Goal: Task Accomplishment & Management: Manage account settings

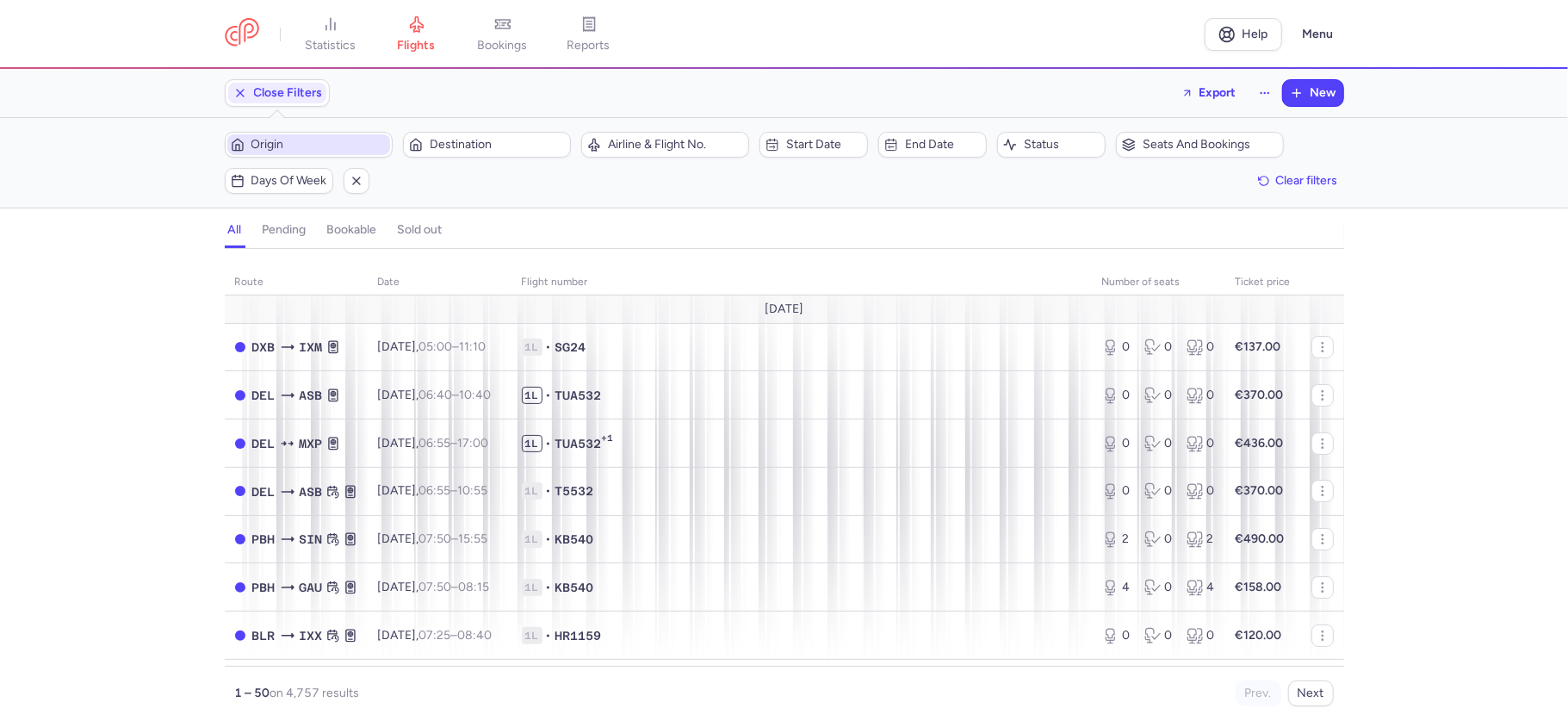
click at [323, 139] on span "Origin" at bounding box center [319, 144] width 135 height 14
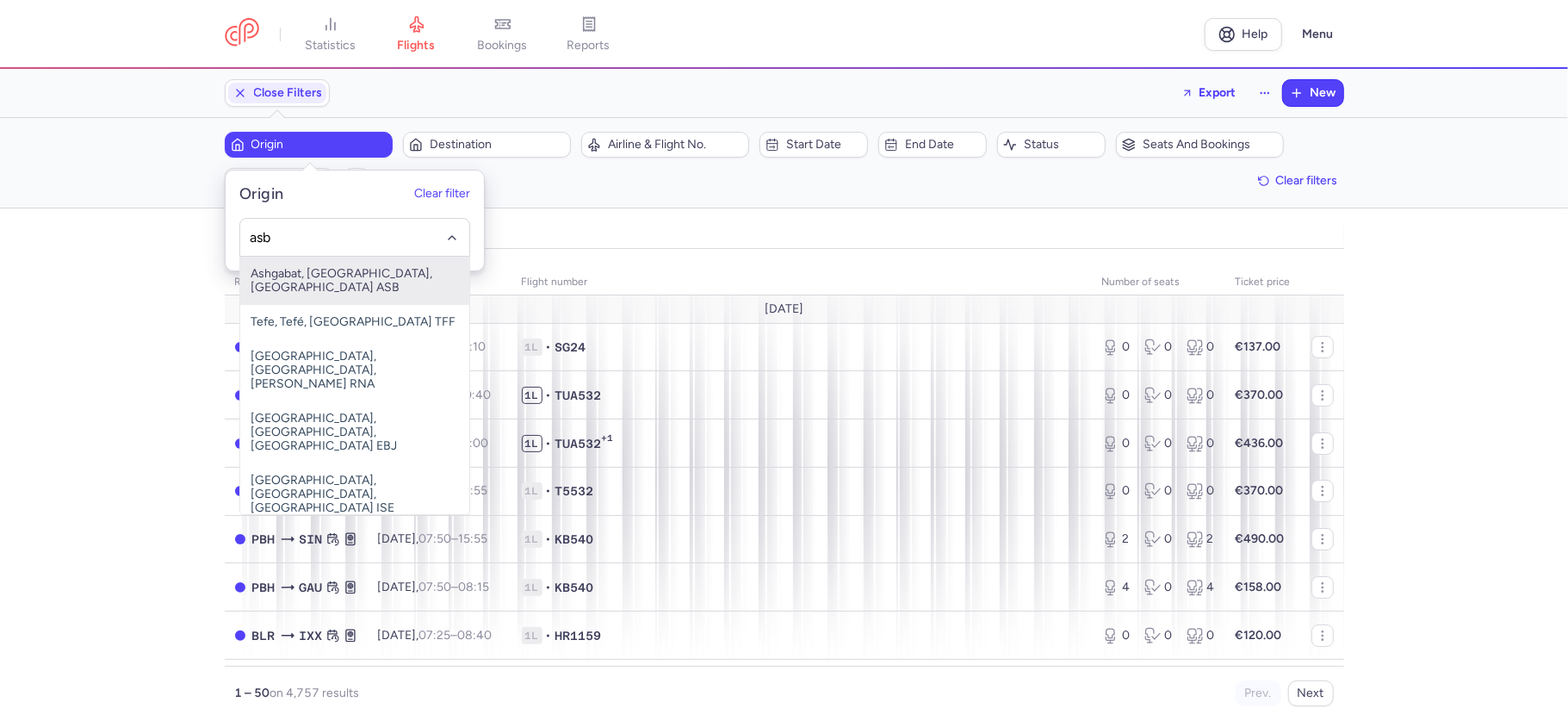
click at [351, 279] on span "Ashgabat, [GEOGRAPHIC_DATA], [GEOGRAPHIC_DATA] ASB" at bounding box center [355, 281] width 229 height 48
type input "asb"
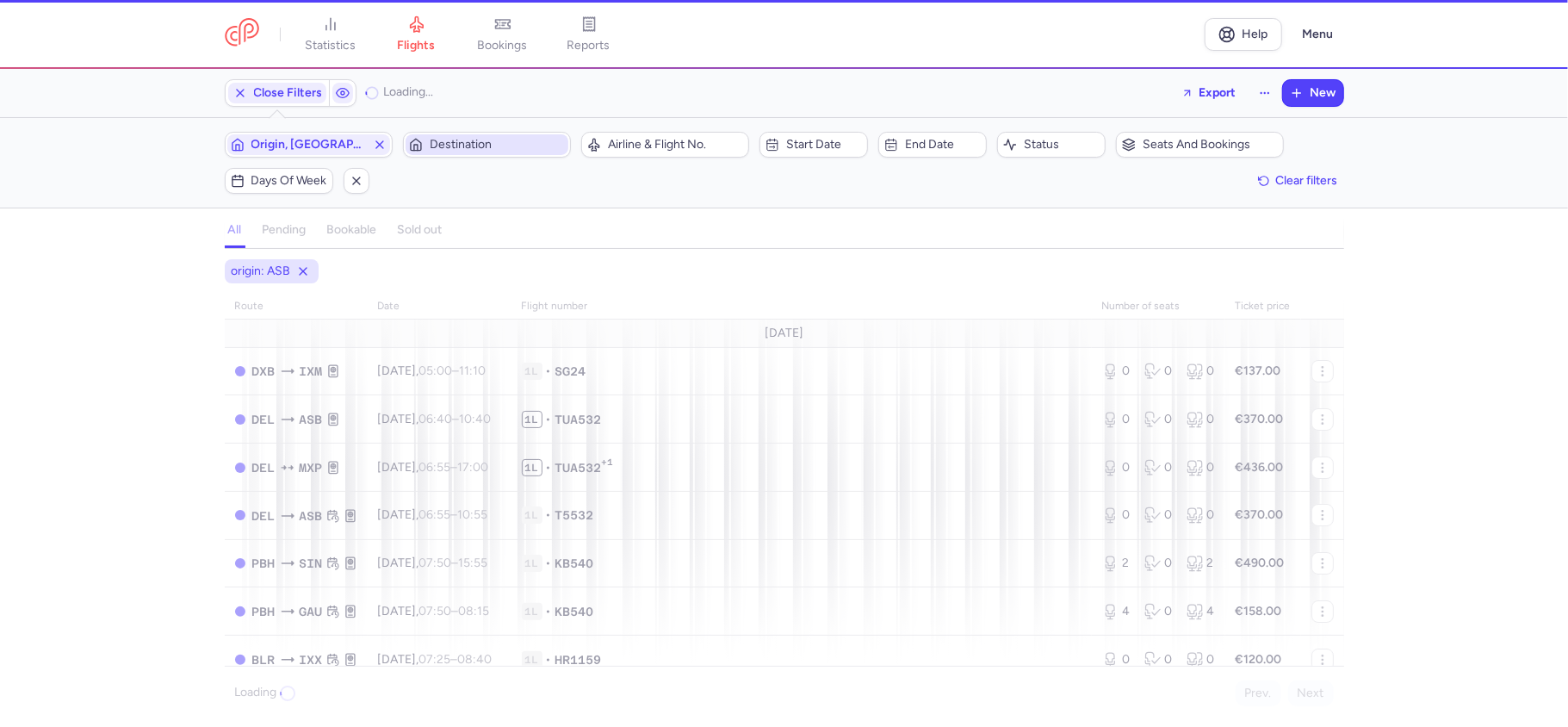
click at [508, 133] on button "Destination" at bounding box center [487, 145] width 168 height 26
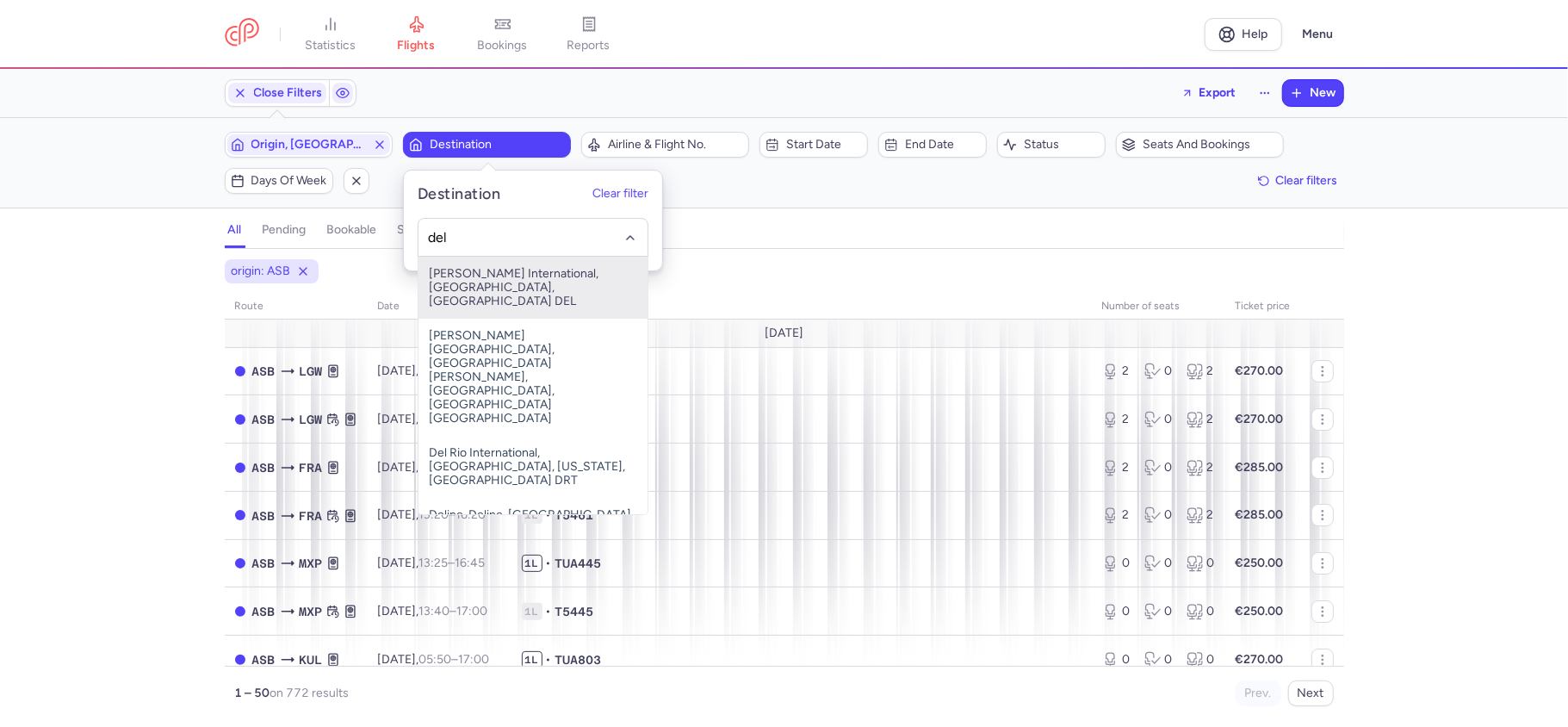
click at [514, 283] on span "[PERSON_NAME] International, [GEOGRAPHIC_DATA], [GEOGRAPHIC_DATA] DEL" at bounding box center [533, 287] width 229 height 62
type input "del"
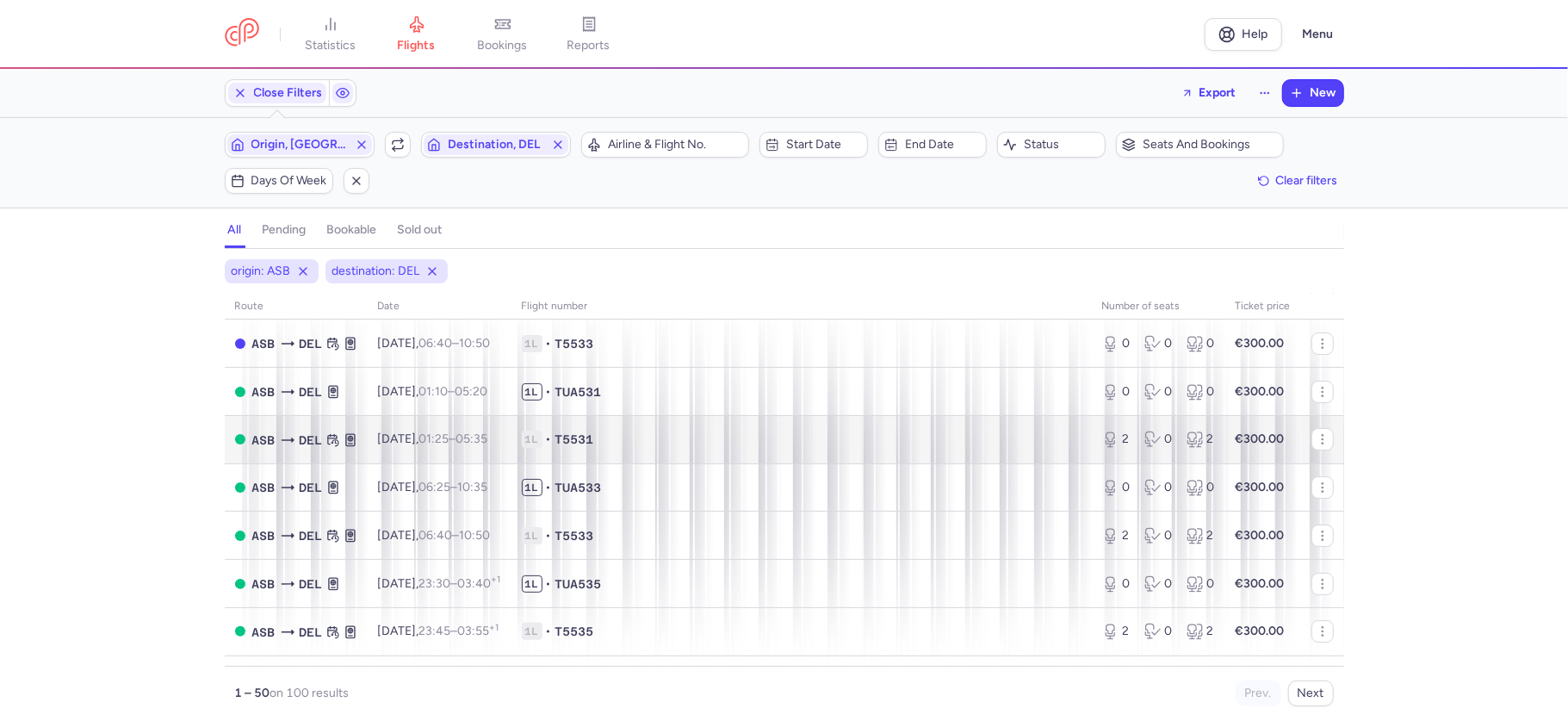
scroll to position [114, 0]
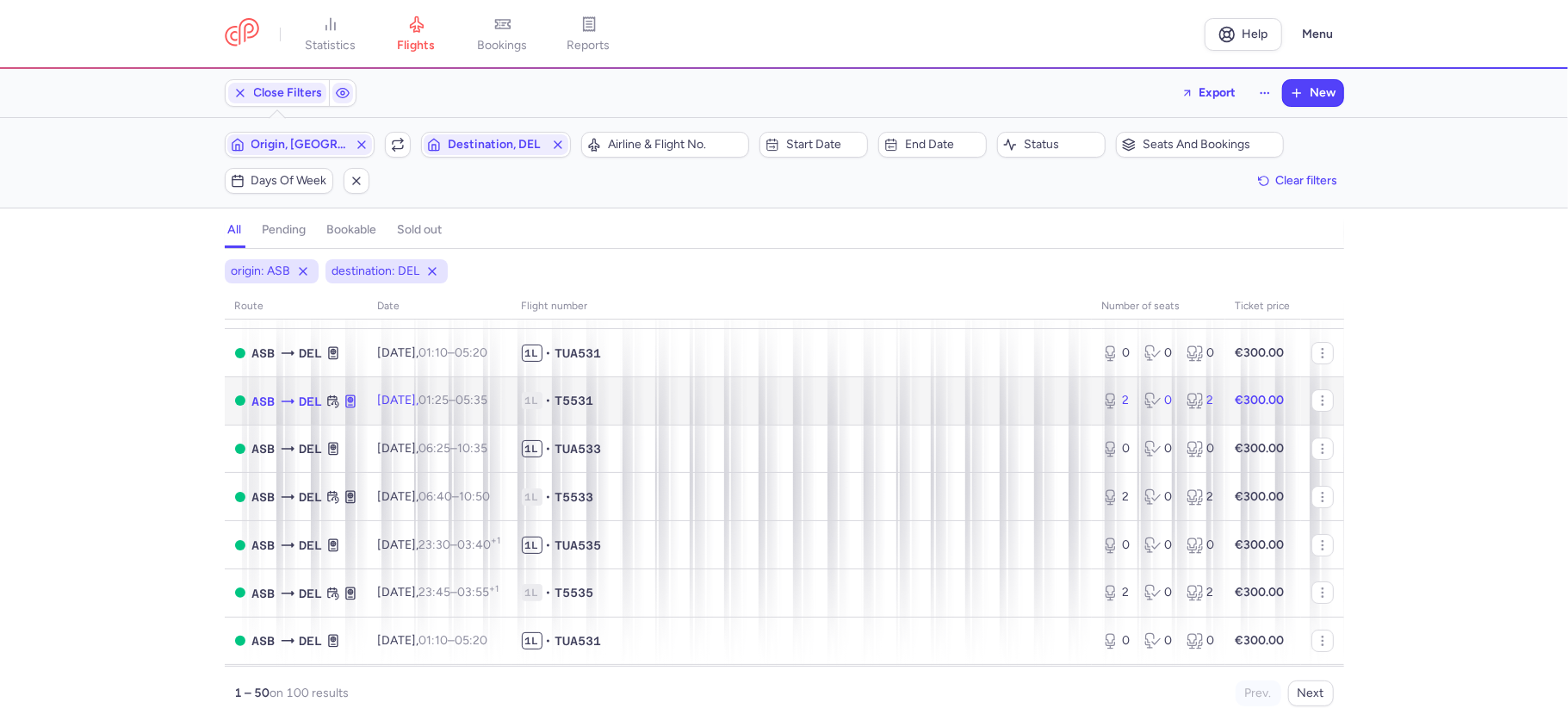
click at [1149, 425] on td "2 0 2" at bounding box center [1159, 401] width 134 height 48
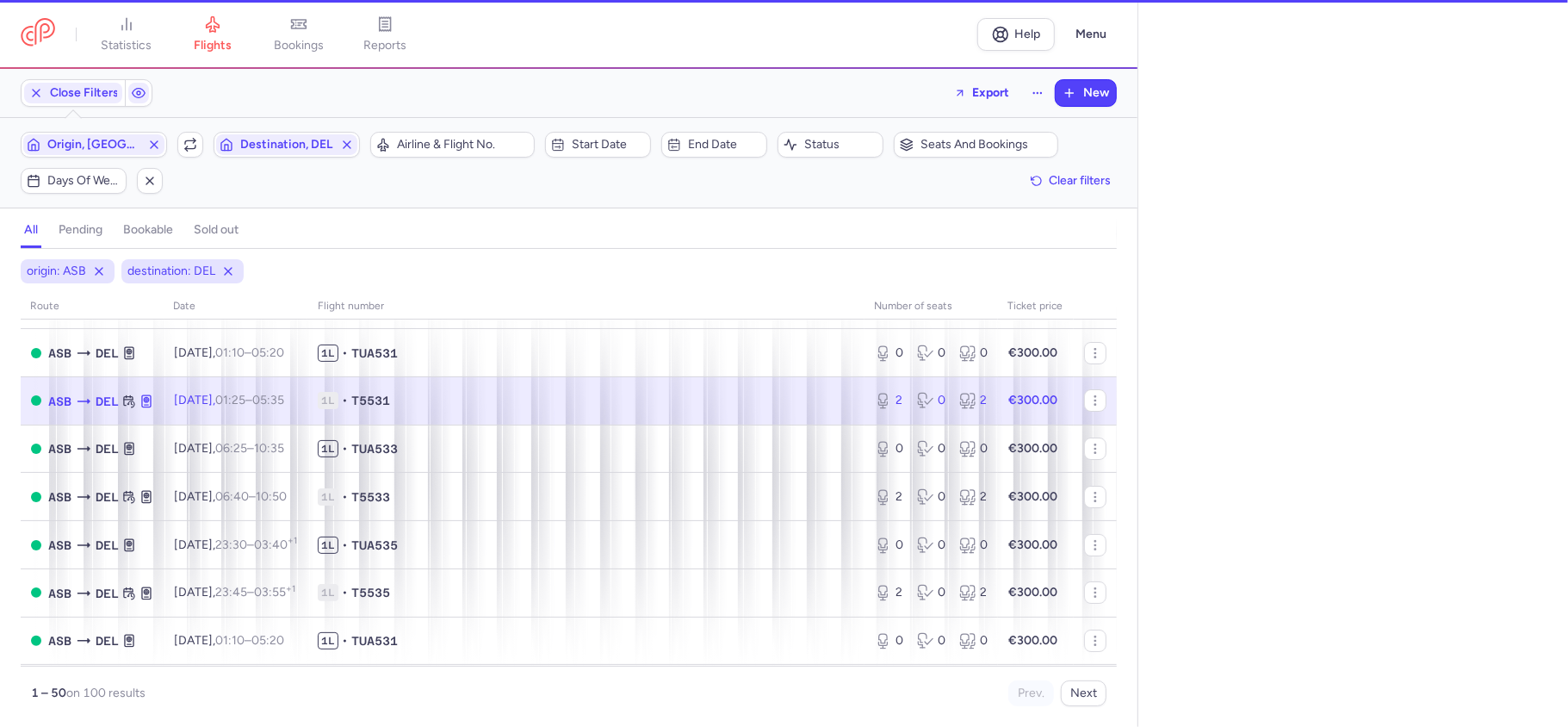
select select "days"
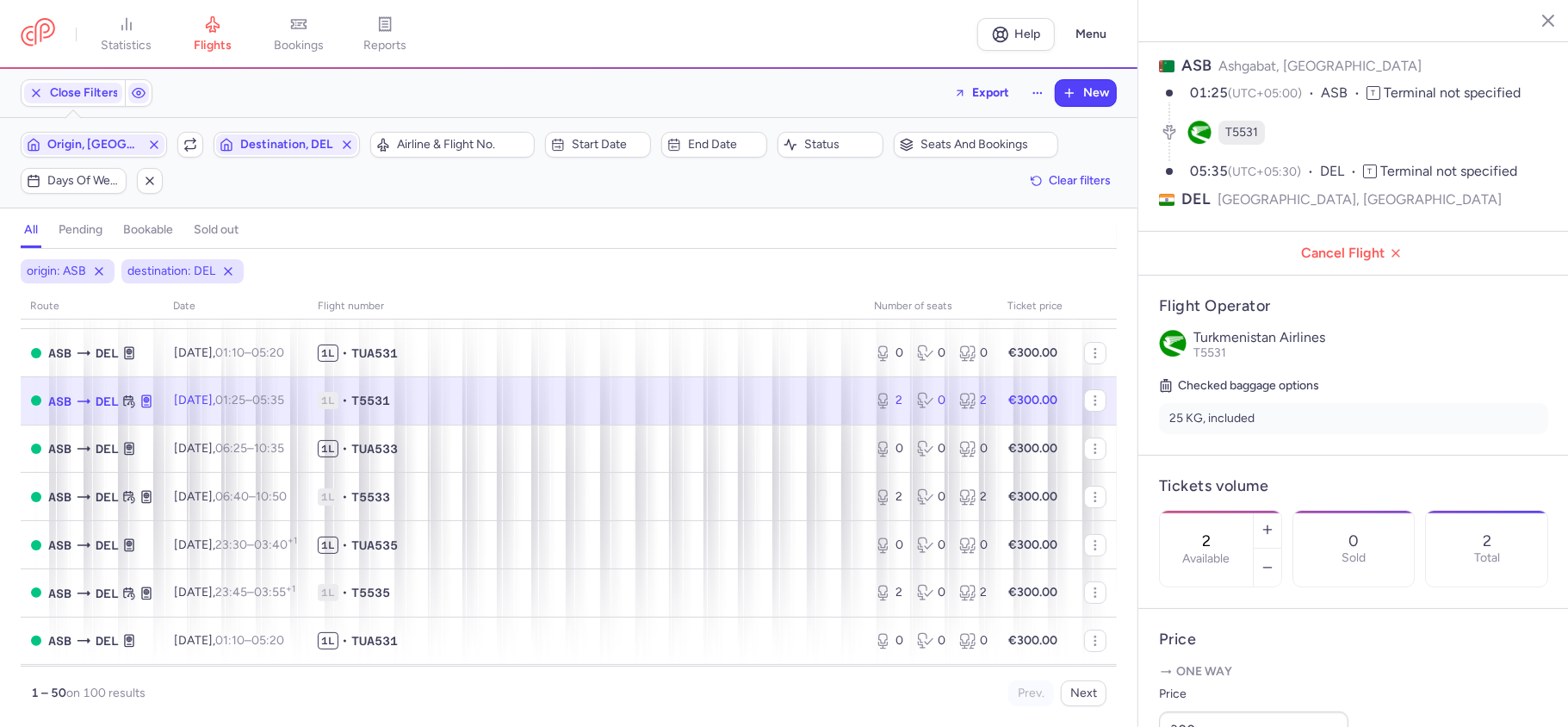
scroll to position [114, 0]
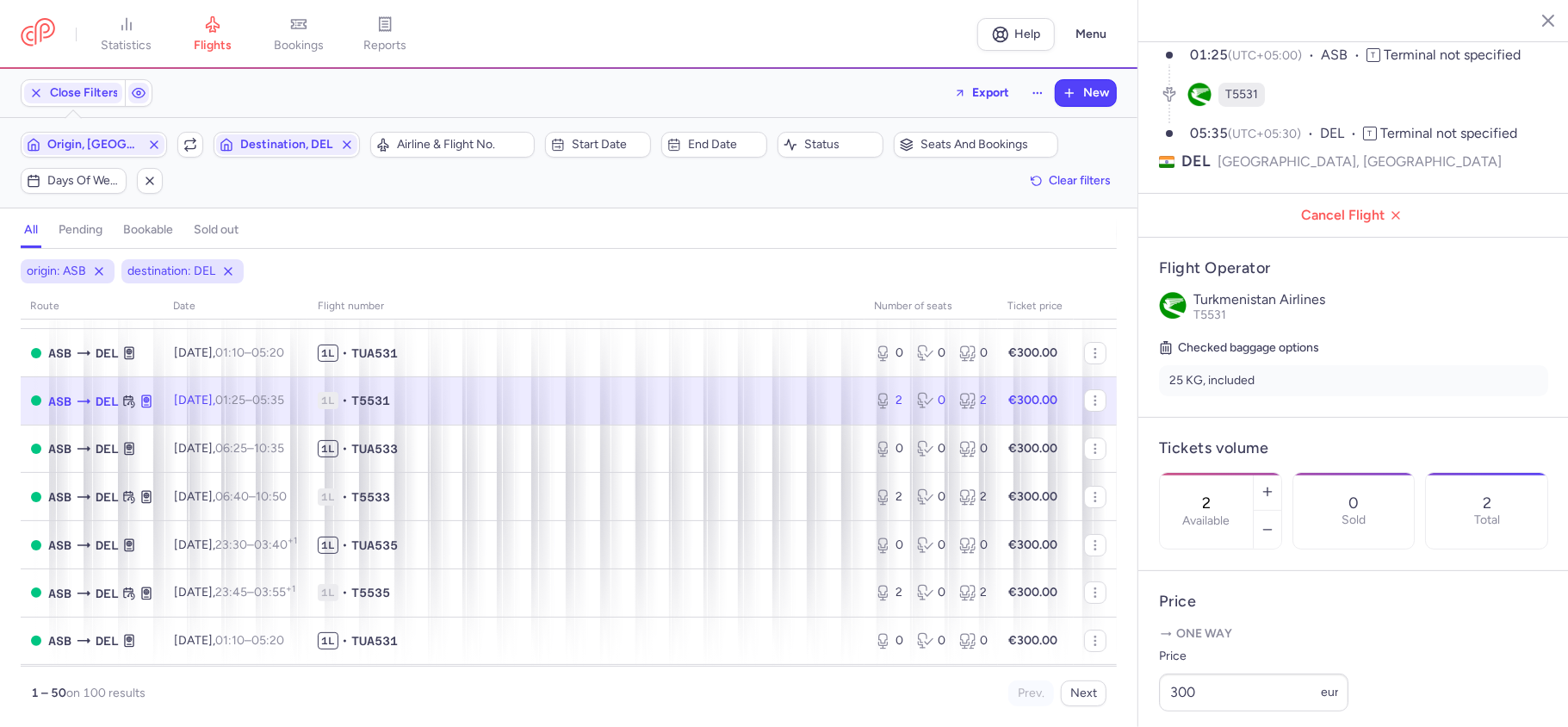
drag, startPoint x: 1248, startPoint y: 466, endPoint x: 1227, endPoint y: 465, distance: 21.0
click at [1227, 494] on input "2" at bounding box center [1206, 503] width 41 height 19
type input "0"
click at [1206, 679] on button "Save changes" at bounding box center [1216, 694] width 114 height 38
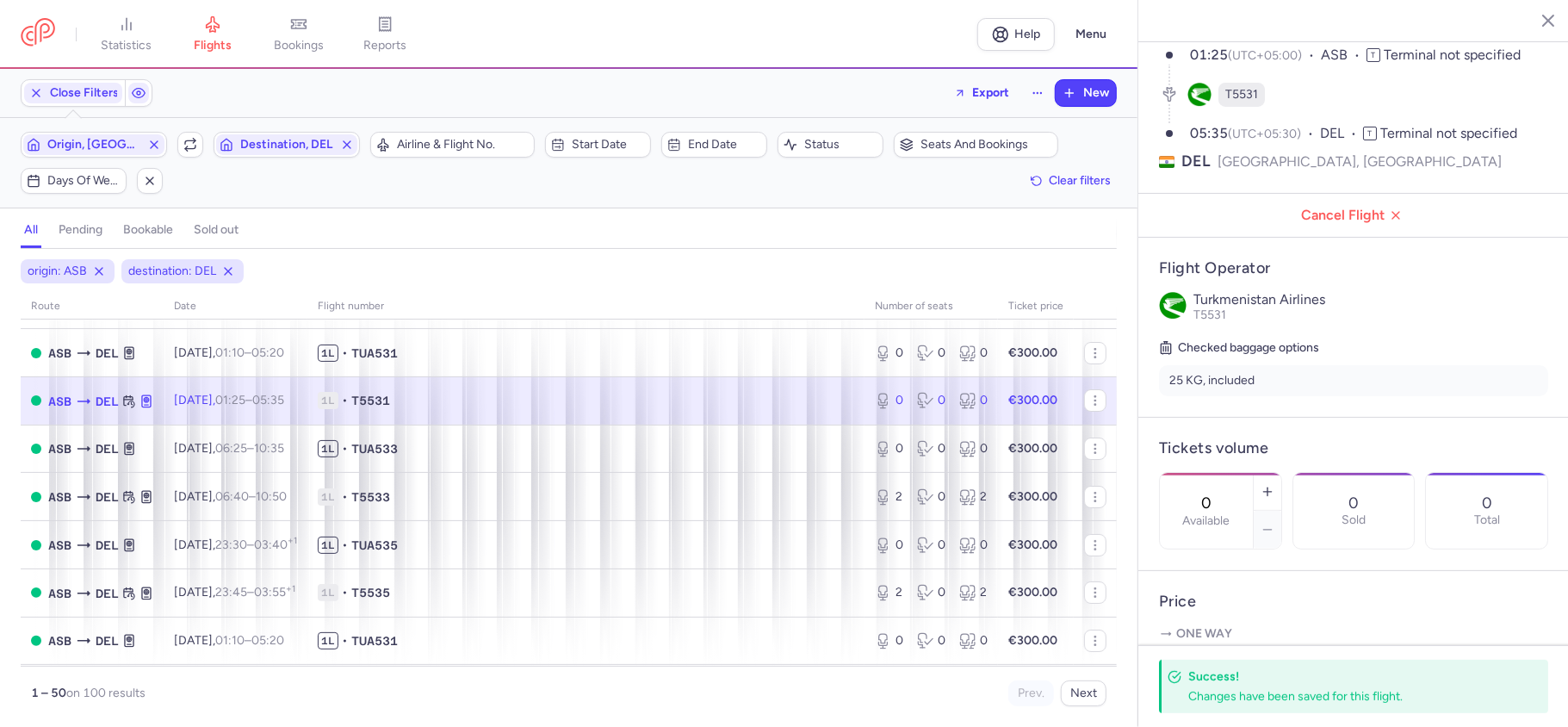
click at [1538, 20] on icon "button" at bounding box center [1535, 20] width 18 height 18
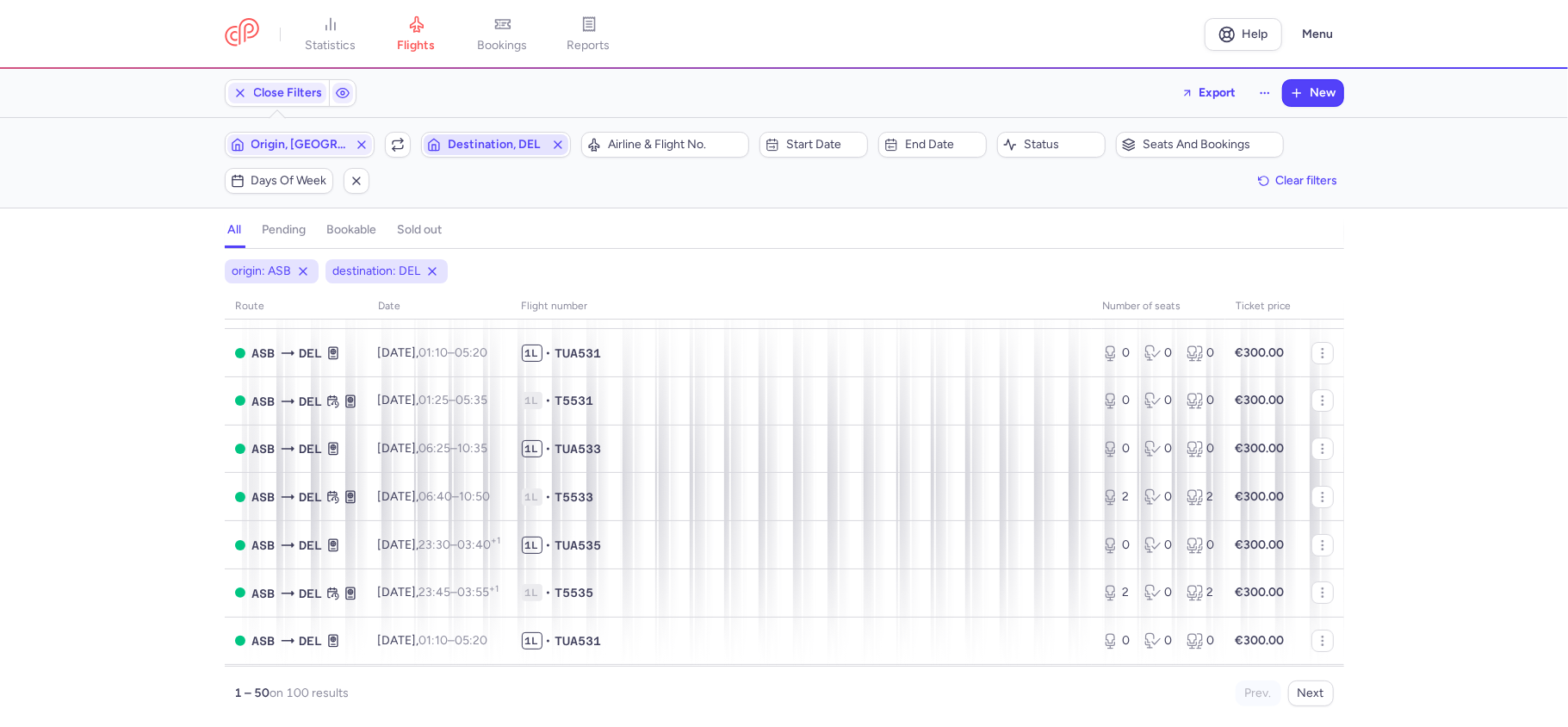
click at [483, 142] on span "Destination, DEL" at bounding box center [496, 144] width 97 height 14
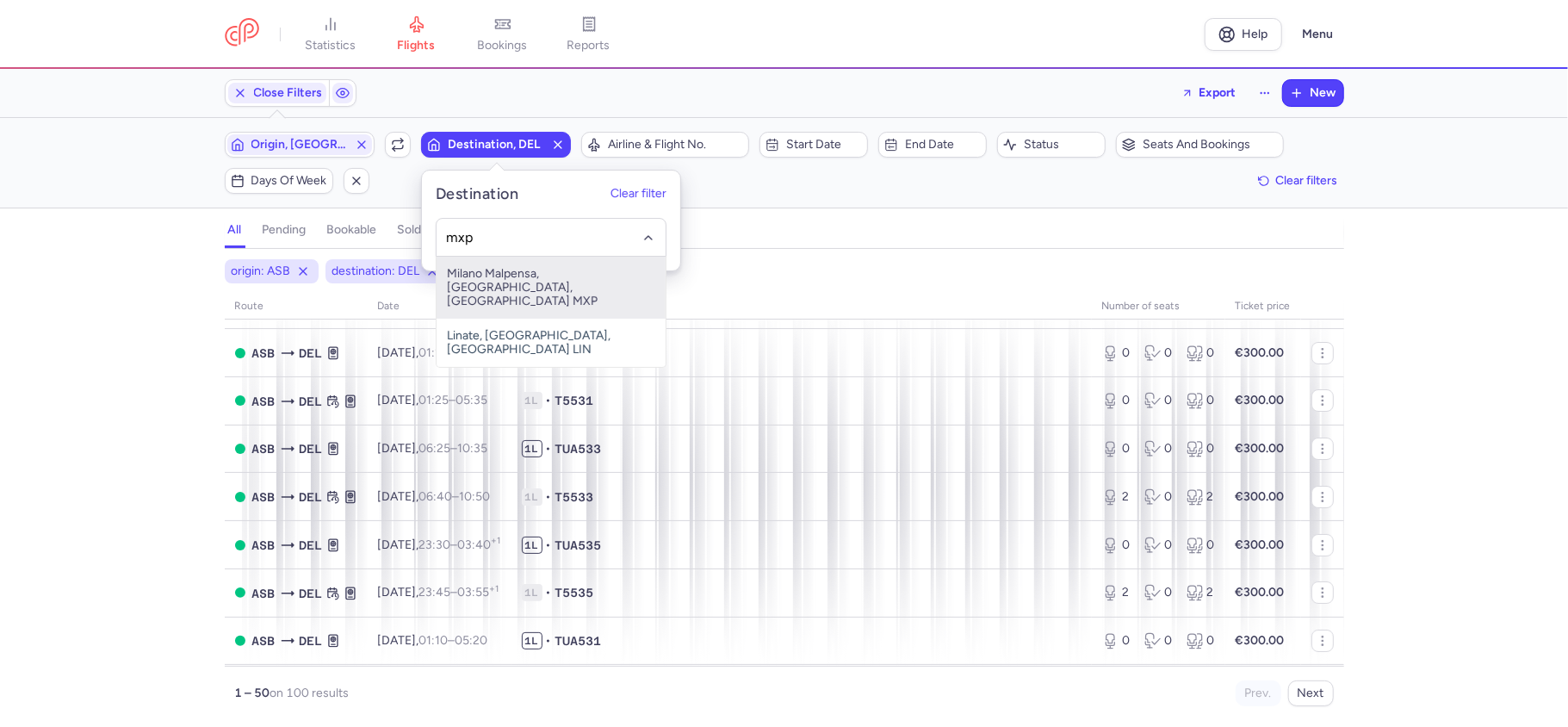
click at [579, 280] on span "Milano Malpensa, [GEOGRAPHIC_DATA], [GEOGRAPHIC_DATA] MXP" at bounding box center [551, 287] width 229 height 62
type input "mxp"
